Goal: Transaction & Acquisition: Purchase product/service

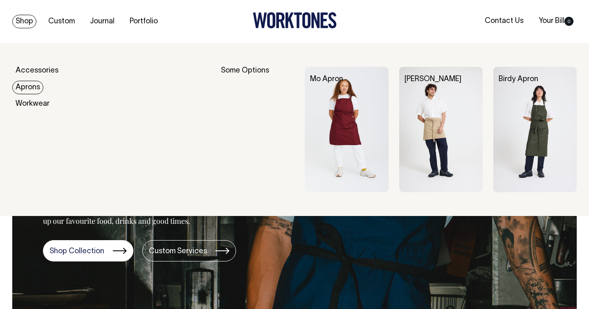
click at [32, 85] on link "Aprons" at bounding box center [27, 88] width 31 height 14
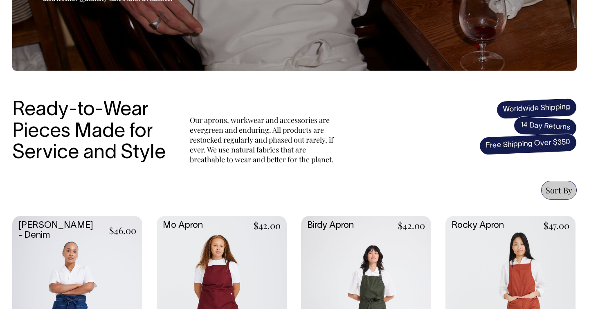
scroll to position [202, 0]
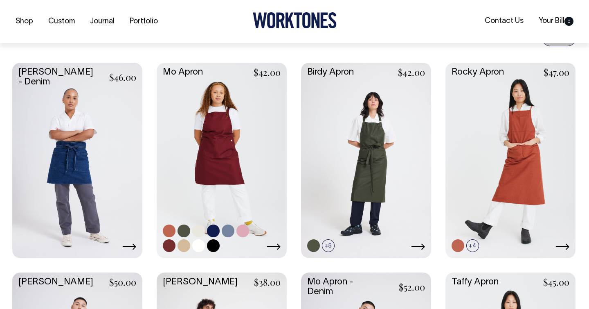
click at [184, 137] on link at bounding box center [222, 160] width 130 height 194
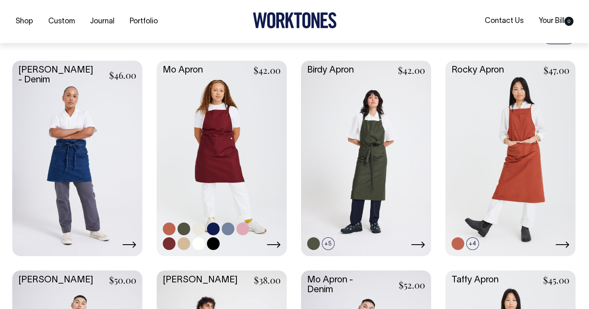
scroll to position [336, 0]
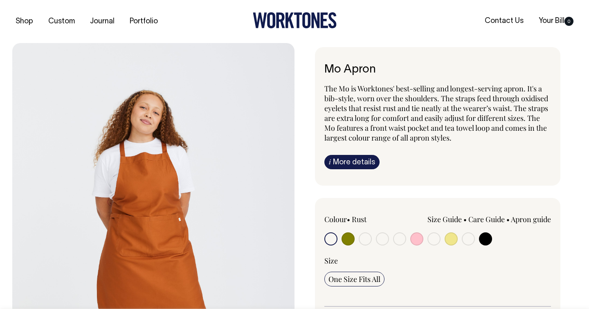
scroll to position [82, 0]
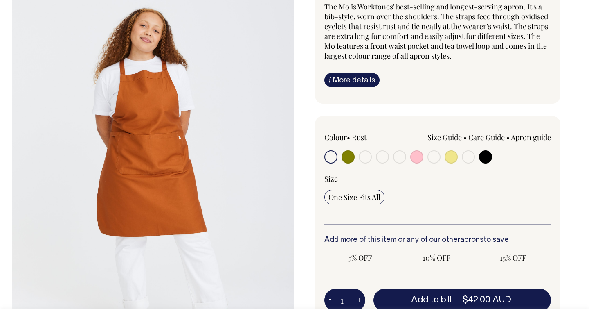
click at [420, 163] on label at bounding box center [417, 157] width 13 height 15
click at [420, 163] on input "radio" at bounding box center [417, 156] width 13 height 13
radio input "true"
